Goal: Navigation & Orientation: Find specific page/section

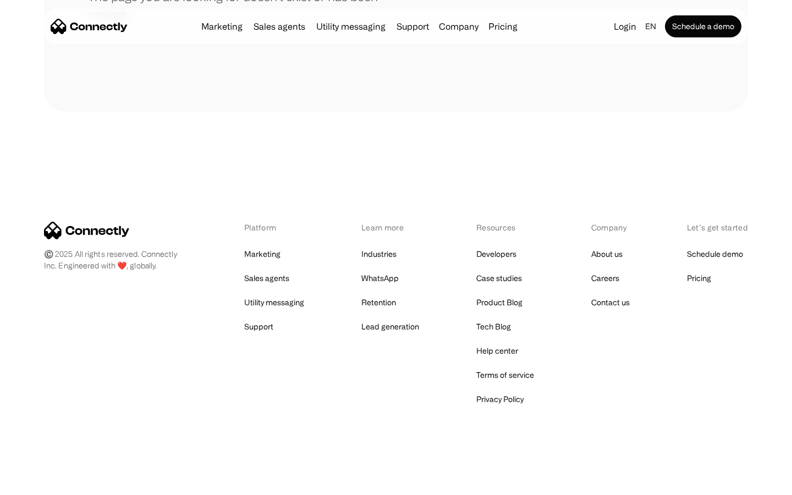
scroll to position [201, 0]
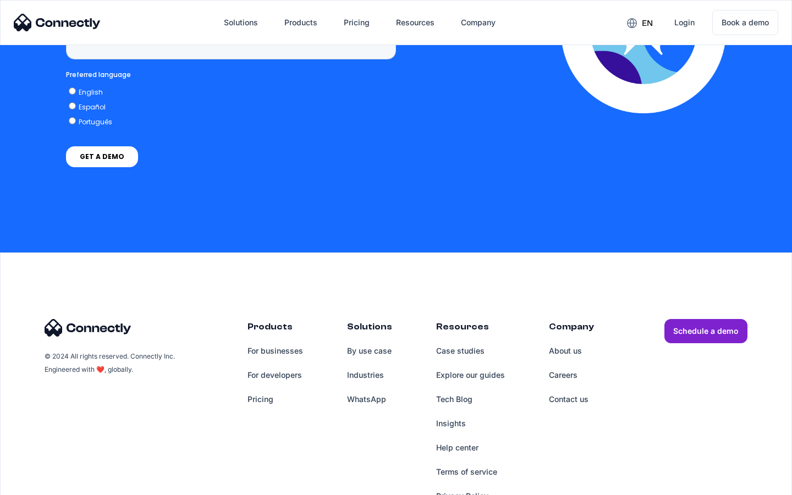
scroll to position [2800, 0]
